Goal: Information Seeking & Learning: Learn about a topic

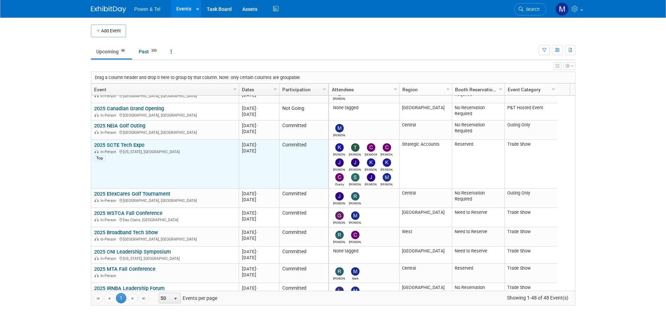
click at [119, 143] on link "2025 SCTE Tech Expo" at bounding box center [119, 145] width 50 height 6
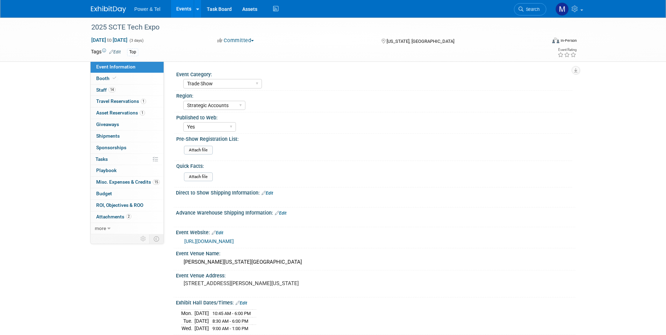
select select "Trade Show"
select select "Strategic Accounts"
select select "Yes"
click at [135, 75] on link "Booth" at bounding box center [127, 78] width 73 height 11
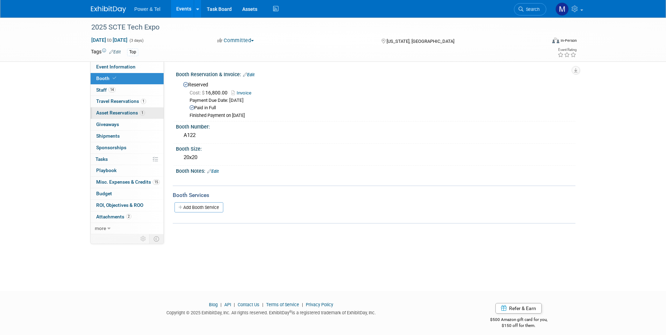
click at [122, 115] on span "Asset Reservations 1" at bounding box center [120, 113] width 49 height 6
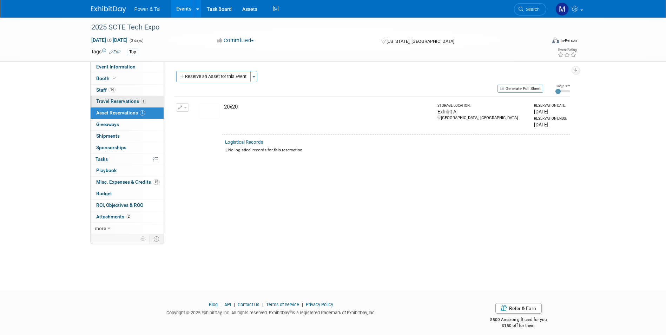
click at [151, 104] on link "1 Travel Reservations 1" at bounding box center [127, 101] width 73 height 11
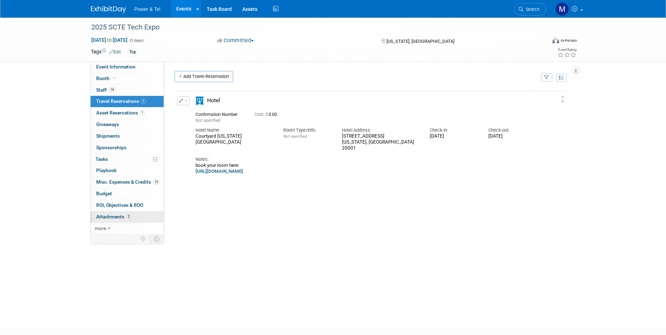
click at [114, 214] on span "Attachments 2" at bounding box center [113, 217] width 35 height 6
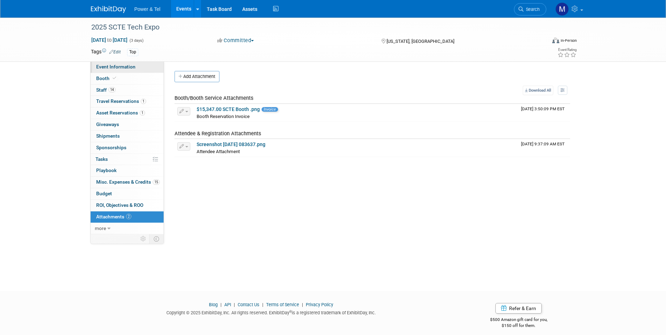
click at [132, 67] on span "Event Information" at bounding box center [115, 67] width 39 height 6
select select "Trade Show"
select select "Strategic Accounts"
select select "Yes"
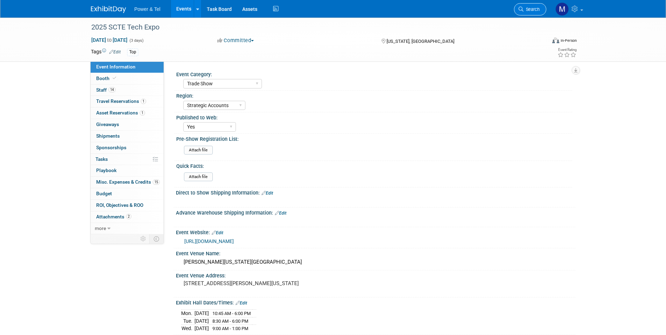
click at [534, 4] on link "Search" at bounding box center [530, 9] width 32 height 12
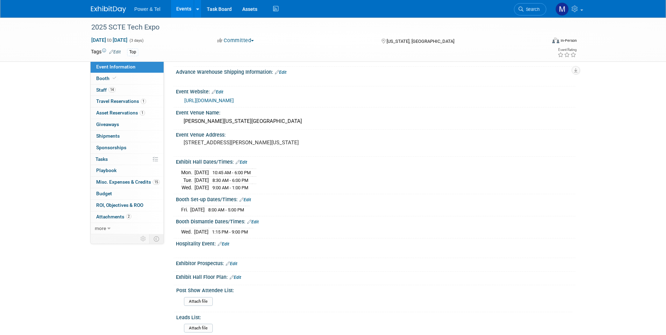
scroll to position [239, 0]
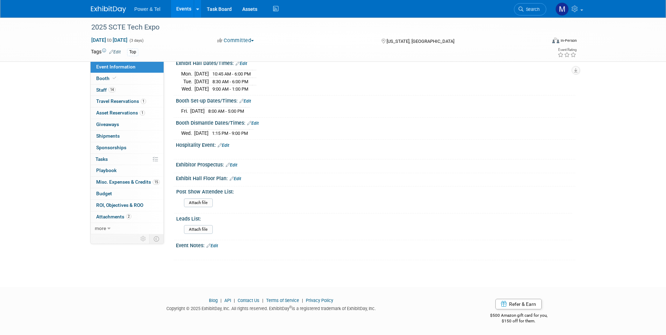
click at [527, 1] on li "Search" at bounding box center [530, 8] width 32 height 17
click at [527, 7] on span "Search" at bounding box center [531, 9] width 16 height 5
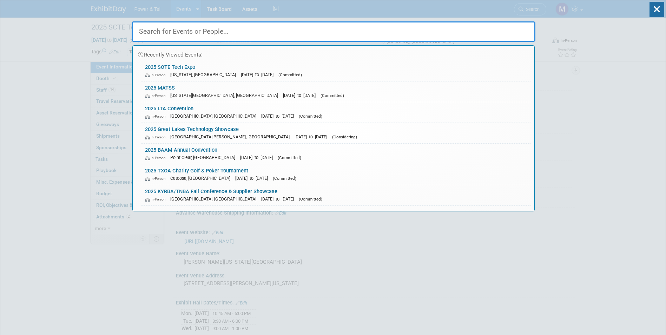
type input "b"
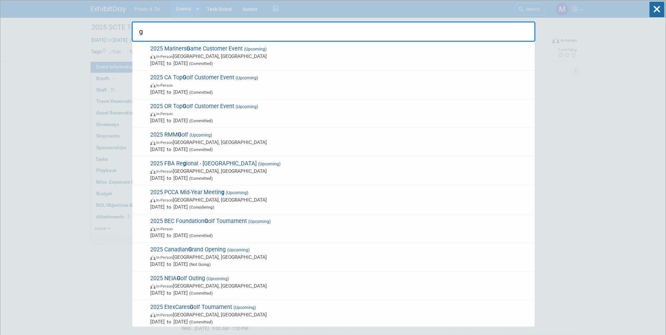
type input "g"
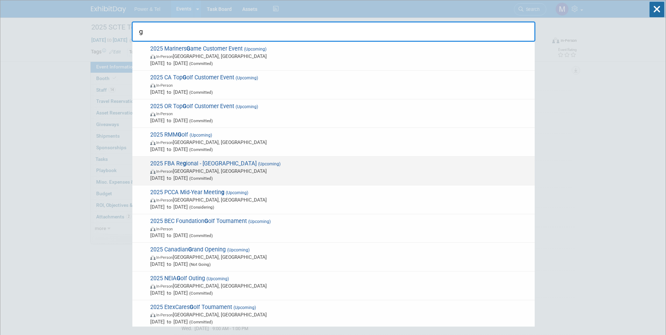
click at [256, 166] on span "2025 FBA Re g ional - Spokane (Upcoming) In-Person Spokane, WA Sep 16, 2025 to …" at bounding box center [339, 170] width 383 height 21
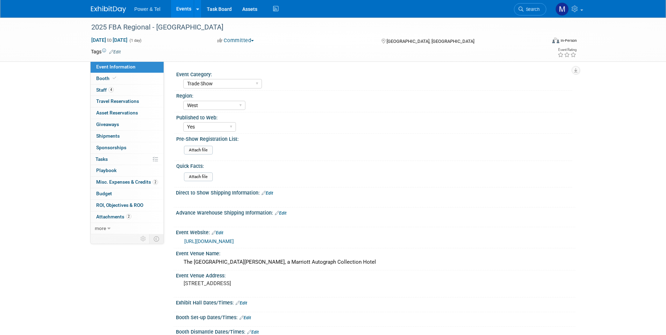
select select "Trade Show"
select select "West"
select select "Yes"
click at [143, 181] on span "Misc. Expenses & Credits 2" at bounding box center [127, 182] width 62 height 6
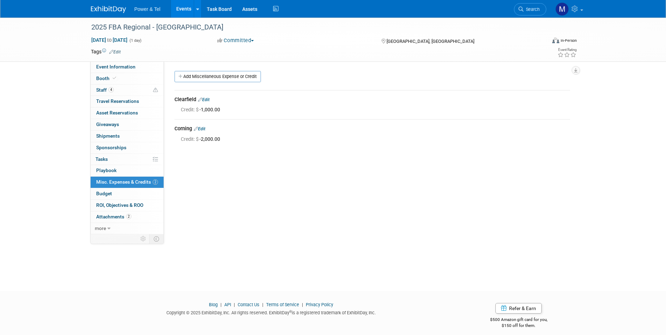
click at [183, 11] on link "Events" at bounding box center [184, 9] width 26 height 18
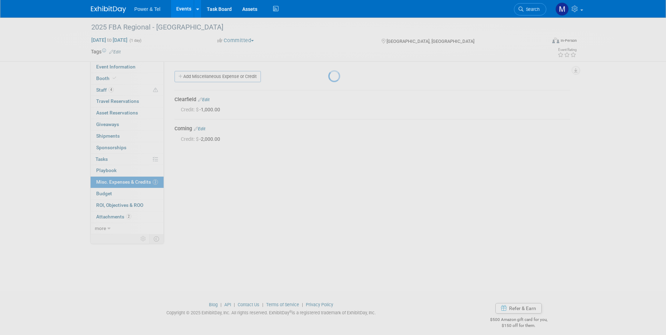
drag, startPoint x: 361, startPoint y: 25, endPoint x: 504, endPoint y: 21, distance: 143.6
click at [338, 21] on div at bounding box center [333, 167] width 10 height 335
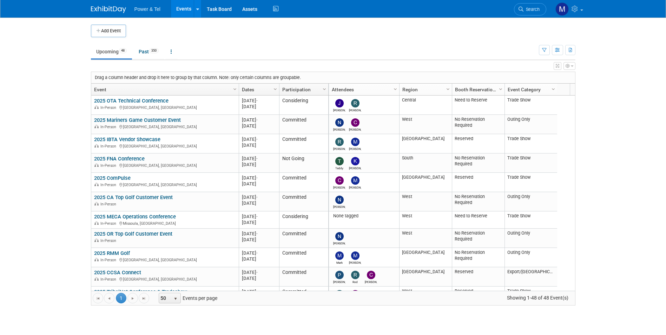
click at [518, 0] on li "Search" at bounding box center [530, 8] width 32 height 17
click at [525, 7] on span "Search" at bounding box center [531, 9] width 16 height 5
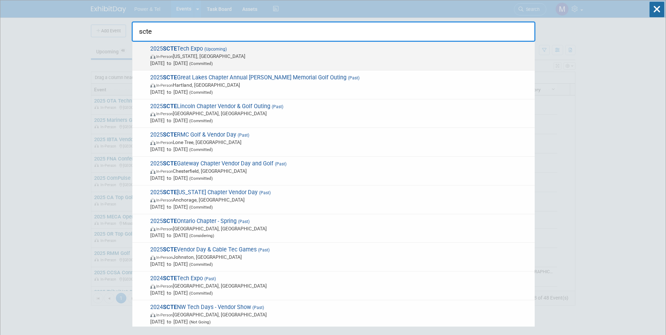
type input "scte"
click at [259, 51] on span "2025 SCTE Tech Expo (Upcoming) In-Person [US_STATE], [GEOGRAPHIC_DATA] [DATE] t…" at bounding box center [339, 55] width 383 height 21
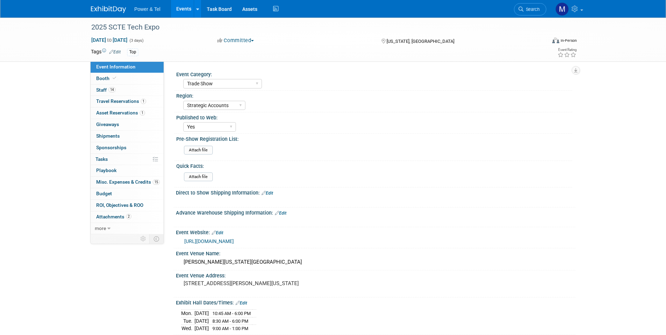
select select "Trade Show"
select select "Strategic Accounts"
select select "Yes"
click at [155, 218] on link "2 Attachments 2" at bounding box center [127, 216] width 73 height 11
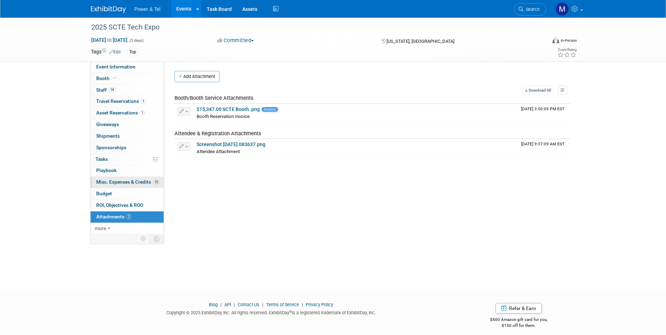
click at [138, 180] on span "Misc. Expenses & Credits 15" at bounding box center [128, 182] width 64 height 6
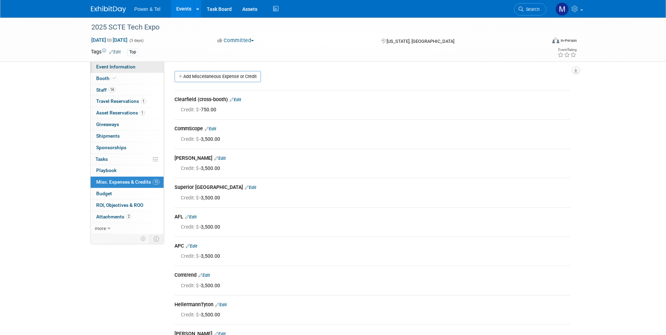
click at [117, 72] on link "Event Information" at bounding box center [127, 66] width 73 height 11
select select "Trade Show"
select select "Strategic Accounts"
select select "Yes"
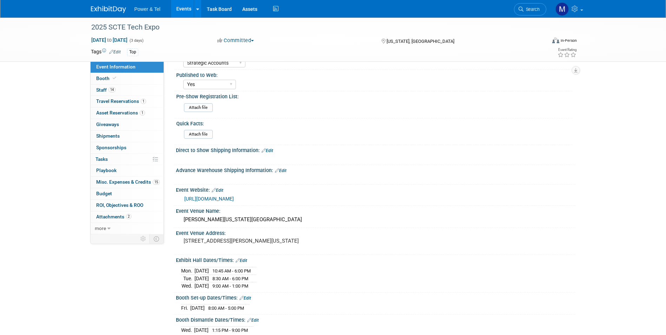
scroll to position [105, 0]
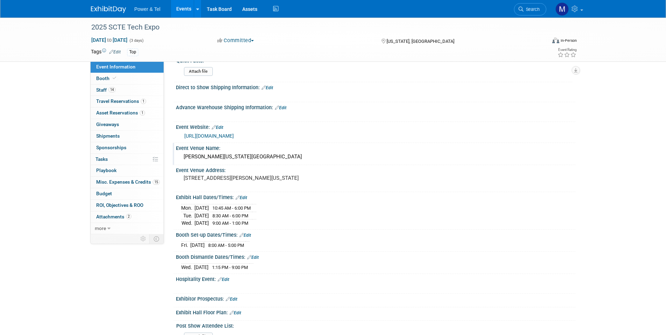
click at [267, 157] on div "Walter E Washington Convention Center" at bounding box center [375, 156] width 389 height 11
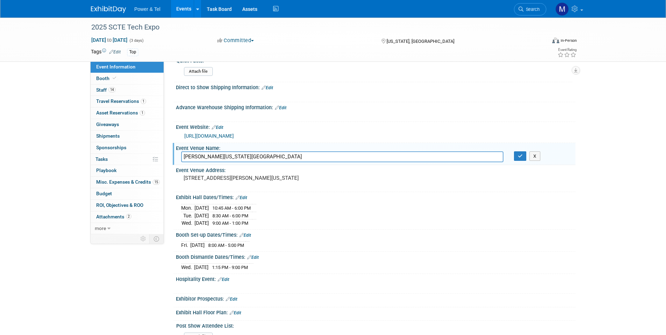
drag, startPoint x: 280, startPoint y: 154, endPoint x: 174, endPoint y: 151, distance: 105.7
click at [174, 151] on div "Event Venue Name: Walter E Washington Convention Center Walter E Washington Con…" at bounding box center [374, 154] width 403 height 22
click at [251, 174] on div "[STREET_ADDRESS][PERSON_NAME][US_STATE]" at bounding box center [259, 181] width 156 height 16
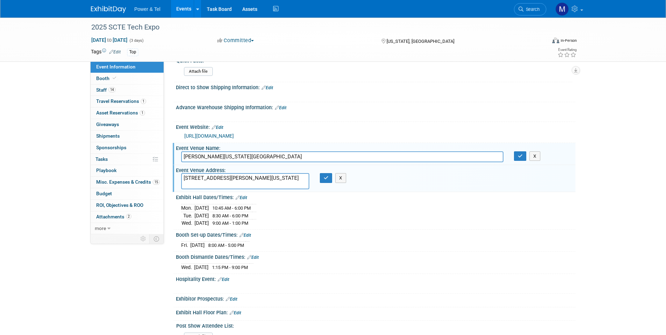
drag, startPoint x: 246, startPoint y: 182, endPoint x: 180, endPoint y: 176, distance: 66.2
click at [180, 176] on div "[STREET_ADDRESS][PERSON_NAME][US_STATE]" at bounding box center [245, 181] width 139 height 16
click at [322, 177] on button "button" at bounding box center [326, 178] width 13 height 10
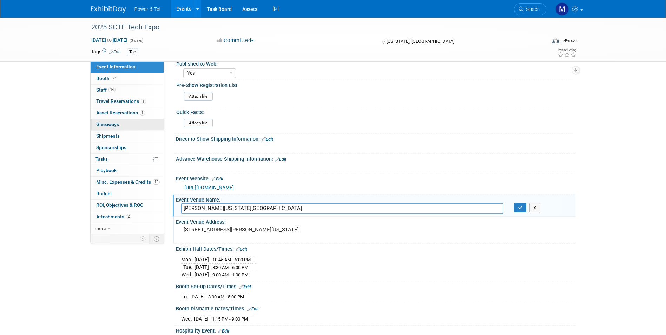
scroll to position [0, 0]
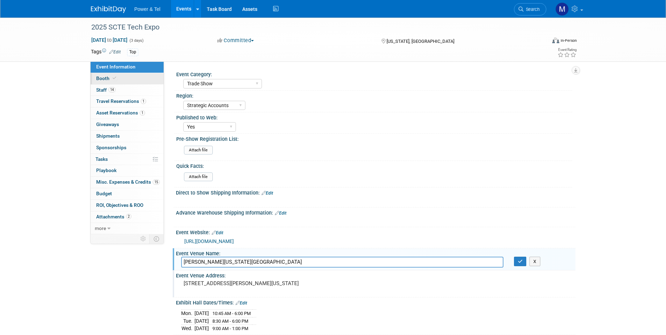
click at [115, 79] on span at bounding box center [114, 77] width 6 height 5
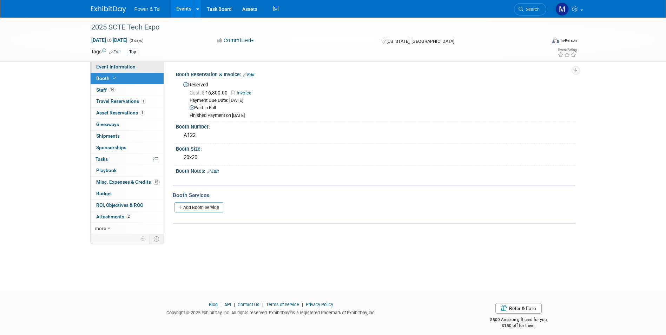
click at [153, 69] on link "Event Information" at bounding box center [127, 66] width 73 height 11
select select "Trade Show"
select select "Strategic Accounts"
select select "Yes"
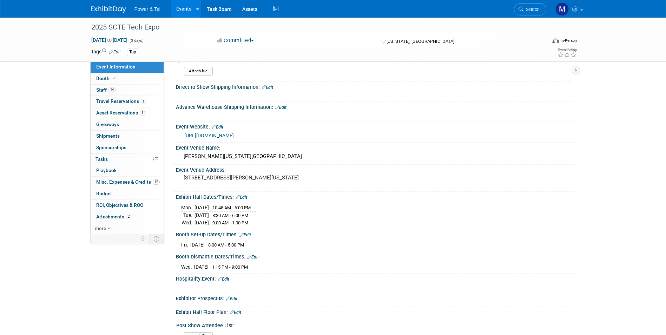
scroll to position [105, 0]
click at [234, 135] on link "[URL][DOMAIN_NAME]" at bounding box center [208, 136] width 49 height 6
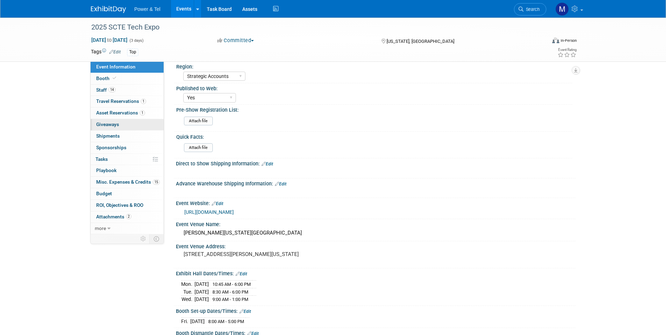
scroll to position [0, 0]
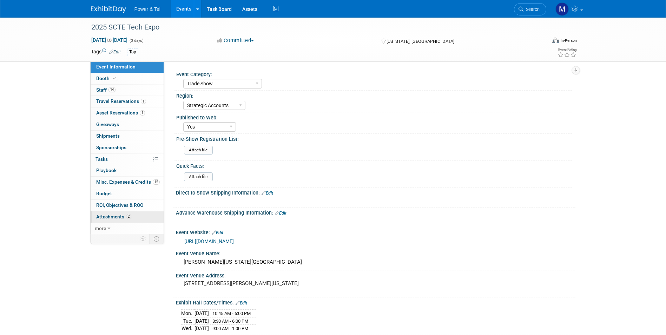
click at [131, 216] on link "2 Attachments 2" at bounding box center [127, 216] width 73 height 11
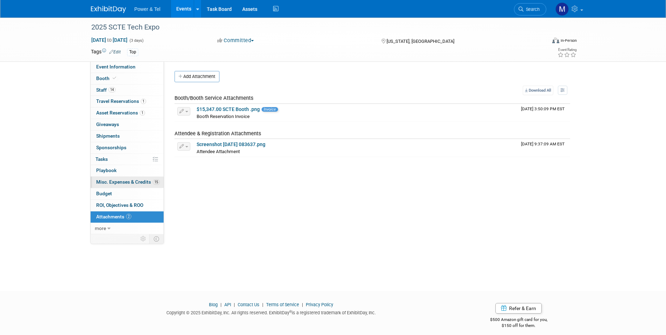
click at [137, 178] on link "15 Misc. Expenses & Credits 15" at bounding box center [127, 182] width 73 height 11
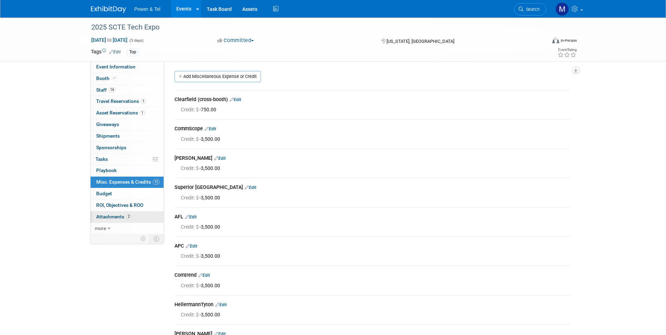
click at [139, 217] on link "2 Attachments 2" at bounding box center [127, 216] width 73 height 11
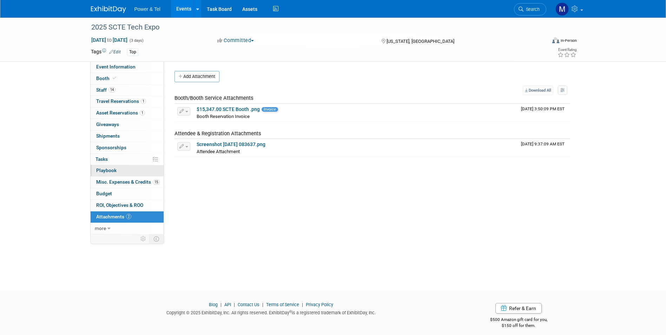
click at [136, 166] on link "0 Playbook 0" at bounding box center [127, 170] width 73 height 11
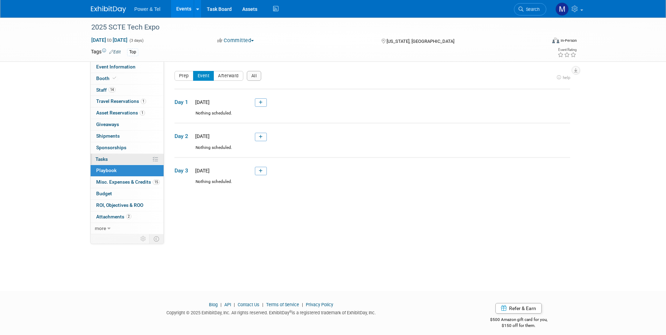
click at [139, 158] on link "0% Tasks 0%" at bounding box center [127, 159] width 73 height 11
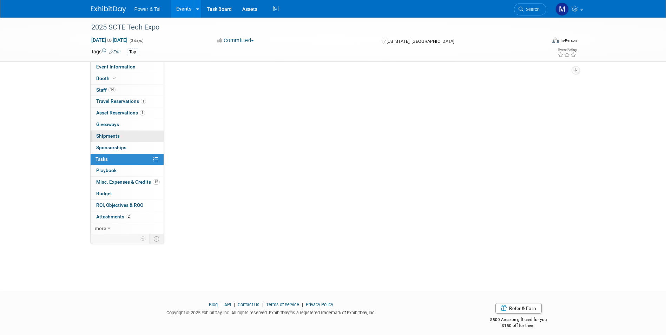
click at [138, 131] on link "0 Shipments 0" at bounding box center [127, 136] width 73 height 11
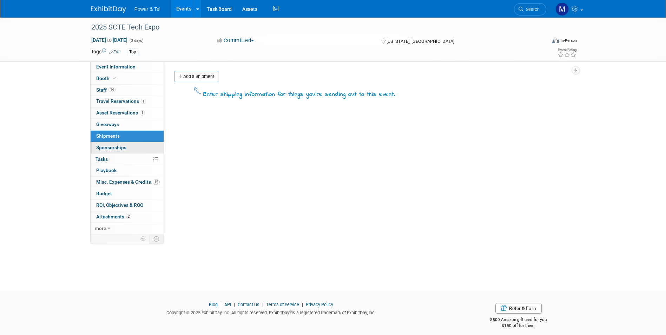
click at [133, 145] on link "0 Sponsorships 0" at bounding box center [127, 147] width 73 height 11
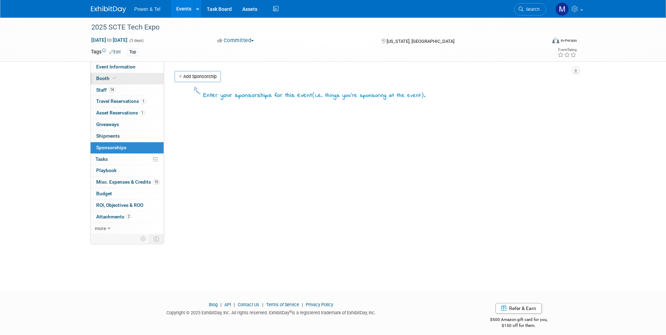
click at [135, 78] on link "Booth" at bounding box center [127, 78] width 73 height 11
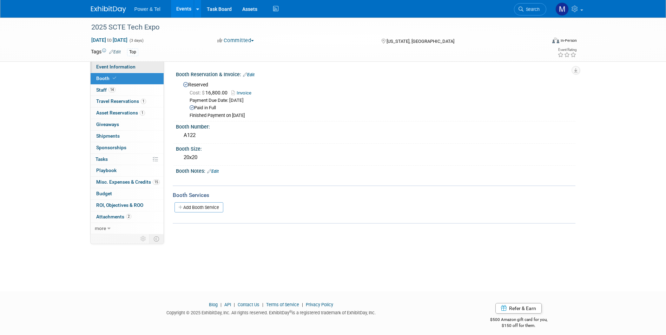
click at [137, 67] on link "Event Information" at bounding box center [127, 66] width 73 height 11
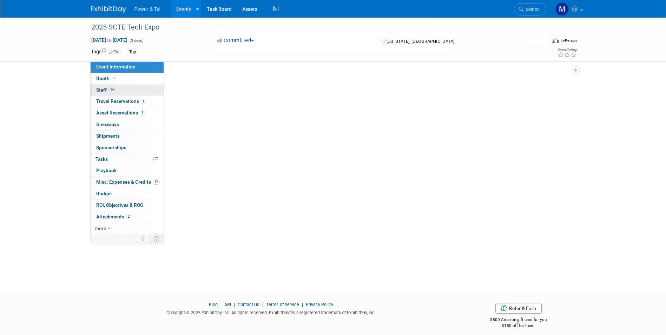
select select "Trade Show"
select select "Strategic Accounts"
select select "Yes"
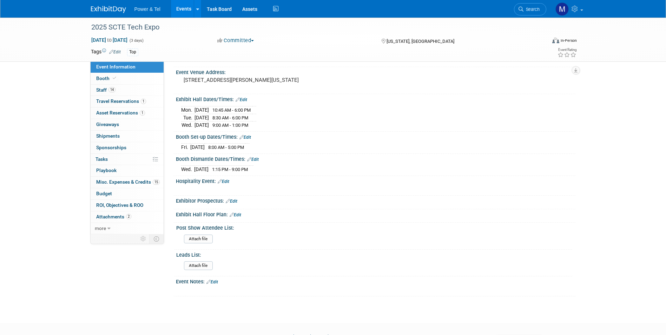
scroll to position [134, 0]
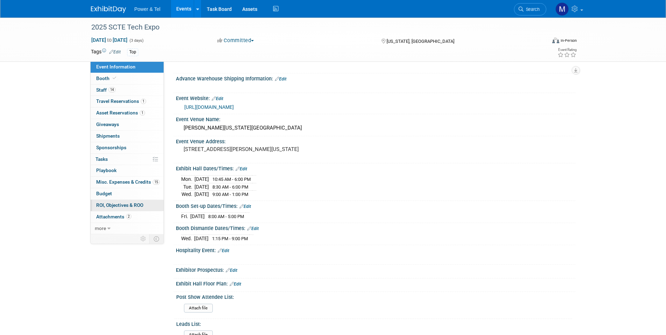
drag, startPoint x: 121, startPoint y: 213, endPoint x: 123, endPoint y: 209, distance: 4.6
click at [121, 213] on link "2 Attachments 2" at bounding box center [127, 216] width 73 height 11
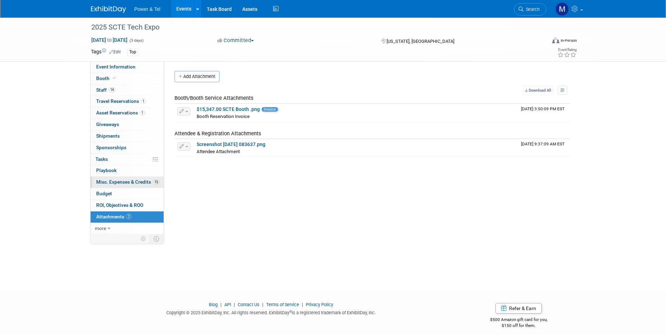
click at [144, 187] on link "15 Misc. Expenses & Credits 15" at bounding box center [127, 182] width 73 height 11
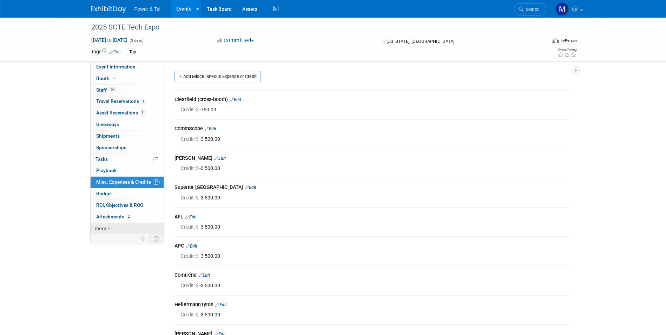
click at [139, 230] on link "more" at bounding box center [127, 228] width 73 height 11
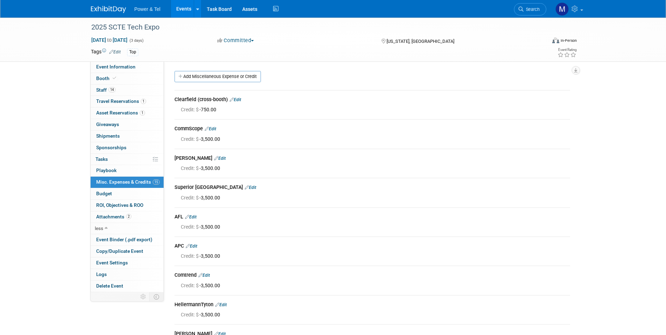
click at [141, 149] on link "0 Sponsorships 0" at bounding box center [127, 147] width 73 height 11
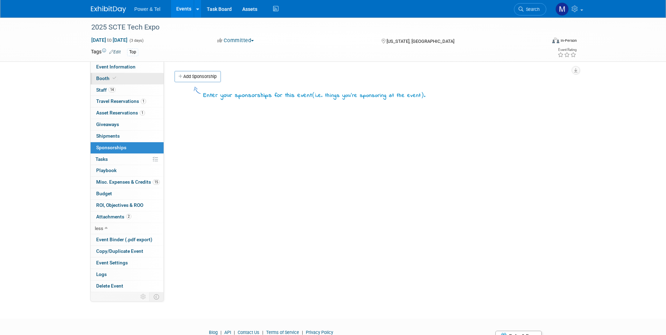
click at [124, 78] on link "Booth" at bounding box center [127, 78] width 73 height 11
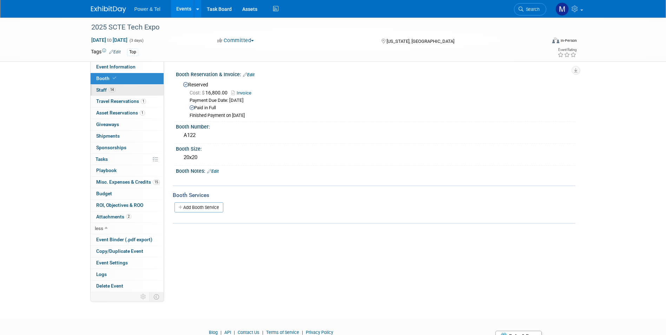
click at [123, 88] on link "14 Staff 14" at bounding box center [127, 90] width 73 height 11
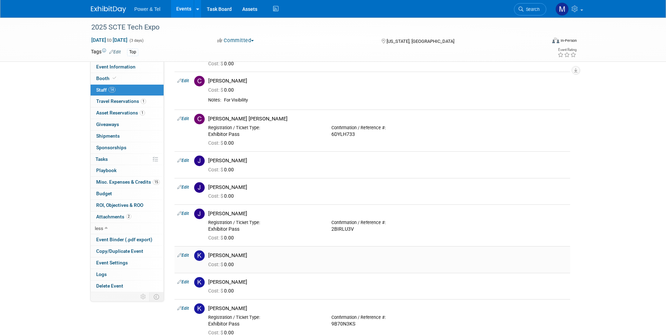
scroll to position [158, 0]
